Goal: Navigation & Orientation: Find specific page/section

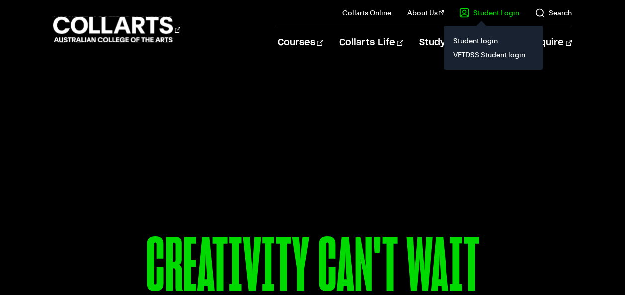
click at [494, 14] on link "Student Login" at bounding box center [489, 13] width 60 height 10
click at [486, 44] on link "Student login" at bounding box center [492, 41] width 83 height 14
drag, startPoint x: 0, startPoint y: 0, endPoint x: 501, endPoint y: 12, distance: 501.4
click at [501, 12] on link "Student Login" at bounding box center [489, 13] width 60 height 10
click at [483, 45] on link "Student login" at bounding box center [492, 41] width 83 height 14
